Goal: Information Seeking & Learning: Learn about a topic

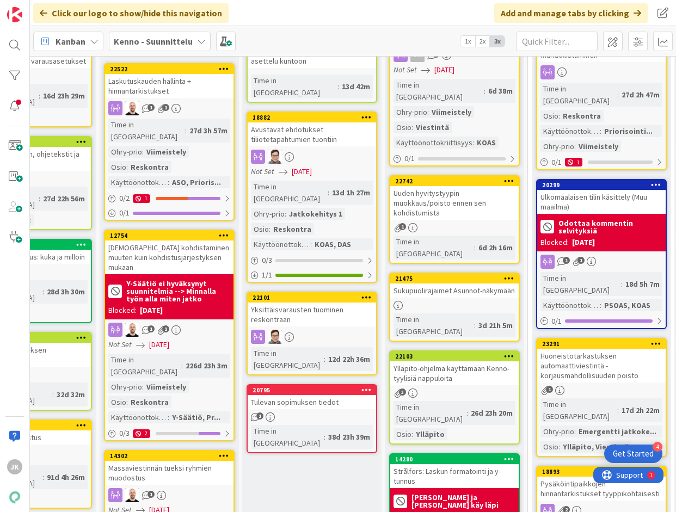
scroll to position [274, 76]
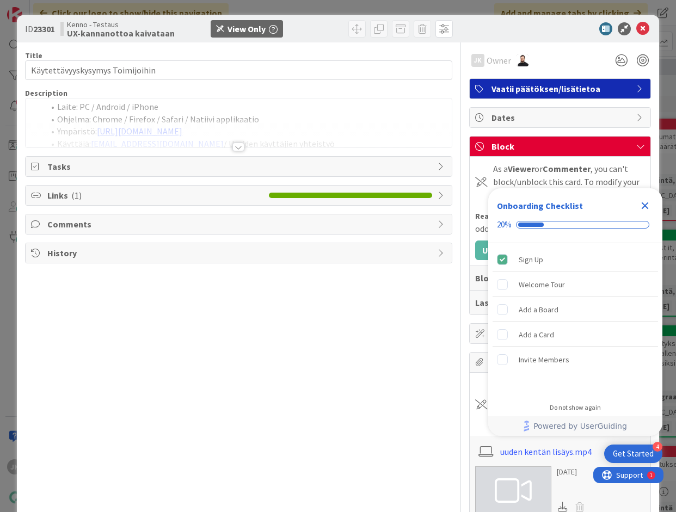
click at [240, 150] on div at bounding box center [238, 147] width 12 height 9
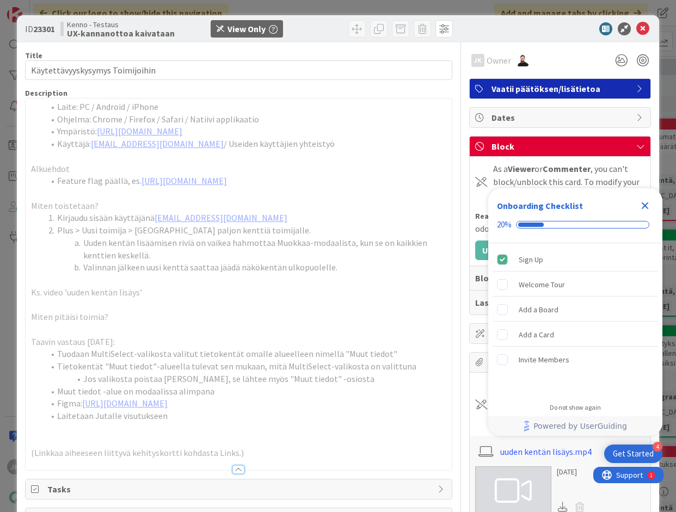
scroll to position [122, 0]
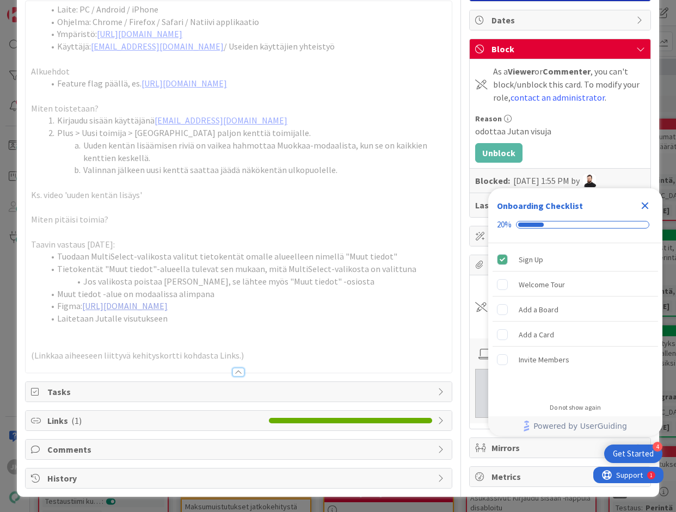
click at [168, 300] on link "https://www.figma.com/design/tVrM7F0dWYQn47os8szCQo/Teht%C3%A4v%C3%A4t-ja-kiint…" at bounding box center [124, 305] width 85 height 11
click at [168, 308] on link "https://www.figma.com/design/tVrM7F0dWYQn47os8szCQo/Teht%C3%A4v%C3%A4t-ja-kiint…" at bounding box center [124, 305] width 85 height 11
